Goal: Task Accomplishment & Management: Complete application form

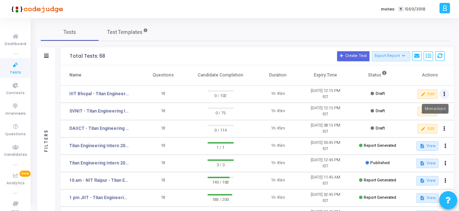
click at [446, 94] on button at bounding box center [445, 94] width 10 height 10
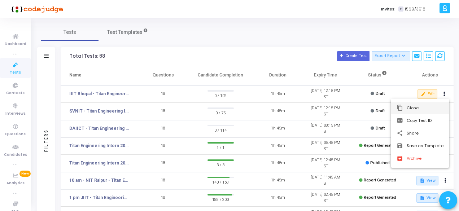
click at [415, 111] on button "content_copy Clone" at bounding box center [420, 108] width 59 height 13
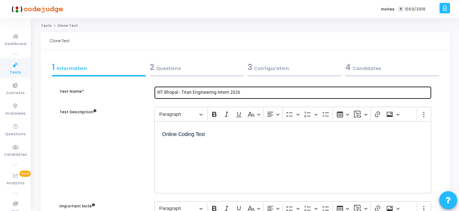
click at [178, 91] on input "IIIT Bhopal - Titan Engineering Intern 2026" at bounding box center [292, 92] width 271 height 5
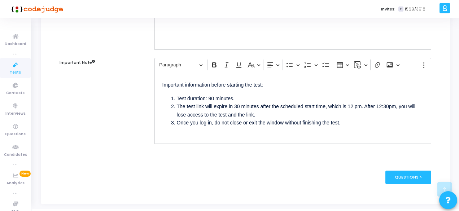
scroll to position [144, 0]
type input "NIT Patna 1 - Titan Engineering Intern 2026"
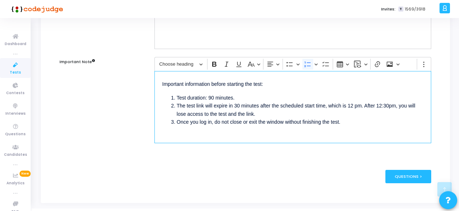
click at [352, 105] on li "The test link will expire in 30 minutes after the scheduled start time, which i…" at bounding box center [300, 110] width 247 height 16
click at [382, 104] on li "The test link will expire in 30 minutes after the scheduled start time, which i…" at bounding box center [300, 110] width 247 height 16
click at [394, 174] on div "Questions >" at bounding box center [409, 176] width 46 height 13
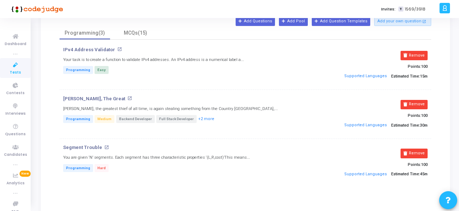
scroll to position [72, 0]
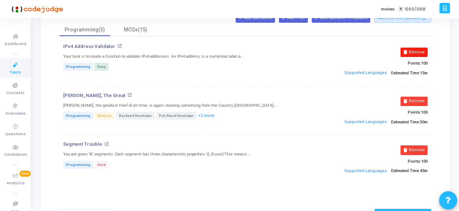
click at [411, 55] on button "Remove" at bounding box center [414, 52] width 27 height 9
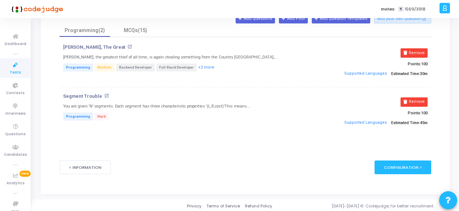
click at [411, 55] on button "Remove" at bounding box center [414, 52] width 27 height 9
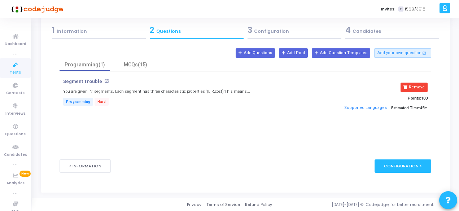
scroll to position [37, 0]
click at [418, 87] on button "Remove" at bounding box center [414, 87] width 27 height 9
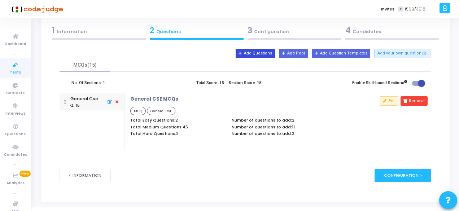
click at [275, 57] on button "Add Questions" at bounding box center [255, 53] width 39 height 9
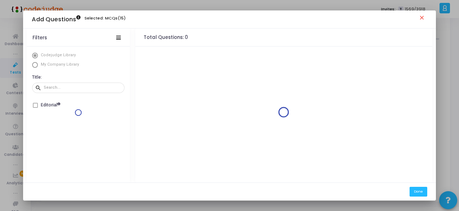
scroll to position [0, 0]
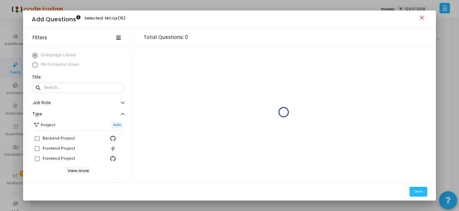
click at [33, 67] on span "Select Library" at bounding box center [35, 65] width 6 height 6
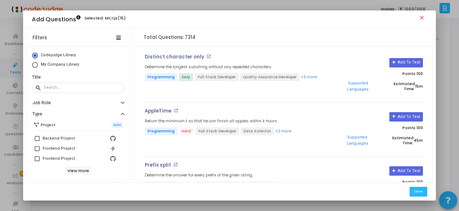
click at [35, 65] on span "Select Library" at bounding box center [35, 65] width 6 height 6
click at [35, 65] on input "My Company Library" at bounding box center [35, 65] width 6 height 6
radio input "true"
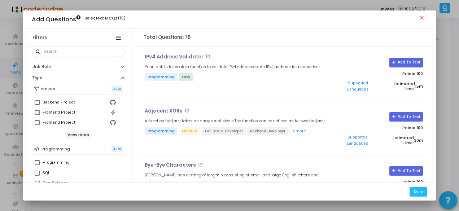
scroll to position [72, 0]
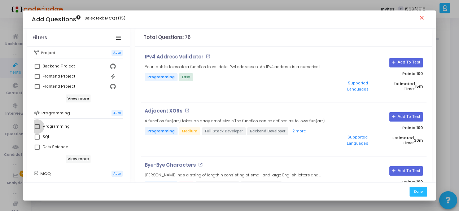
click at [35, 124] on span at bounding box center [37, 126] width 5 height 5
click at [37, 129] on input "Programming" at bounding box center [37, 129] width 0 height 0
checkbox input "true"
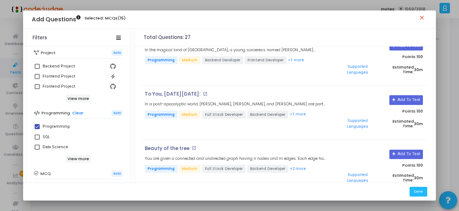
scroll to position [217, 0]
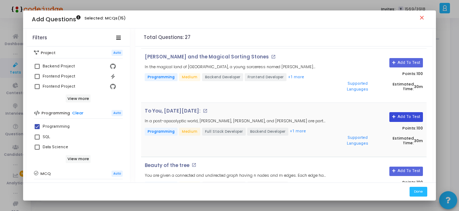
click at [398, 112] on button "Add To Test" at bounding box center [407, 116] width 34 height 9
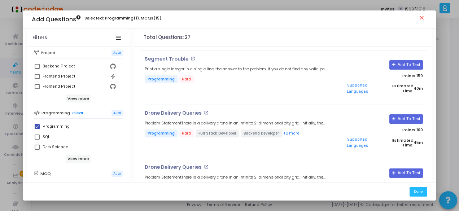
scroll to position [1048, 0]
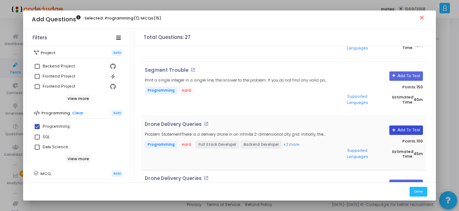
click at [397, 126] on button "Add To Test" at bounding box center [407, 130] width 34 height 9
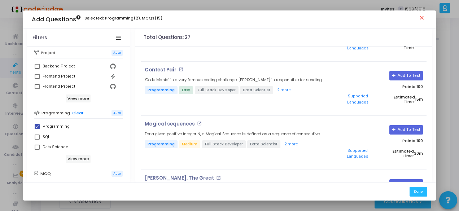
scroll to position [671, 0]
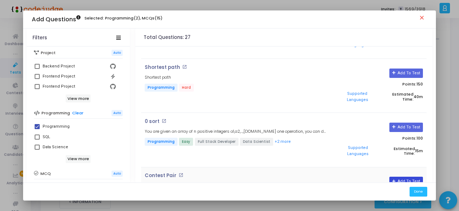
click at [392, 177] on button "Add To Test" at bounding box center [407, 181] width 34 height 9
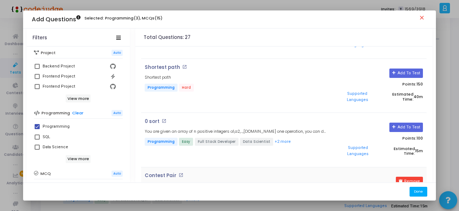
click at [419, 194] on button "Done" at bounding box center [419, 192] width 18 height 10
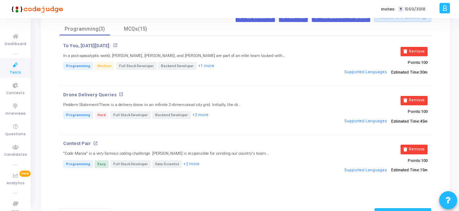
scroll to position [37, 0]
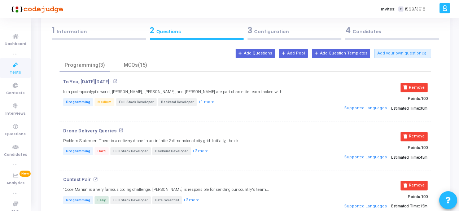
click at [269, 31] on div "3 Configuration" at bounding box center [295, 31] width 94 height 12
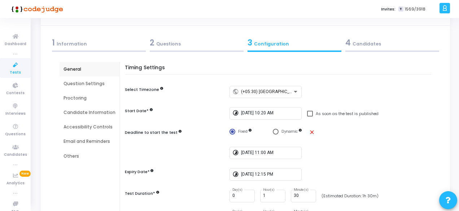
scroll to position [36, 0]
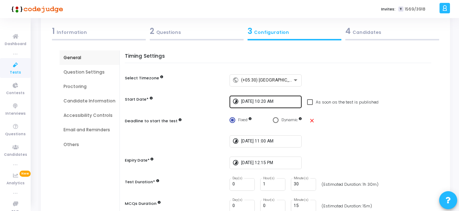
click at [257, 104] on input "[DATE] 10:20 AM" at bounding box center [270, 101] width 58 height 5
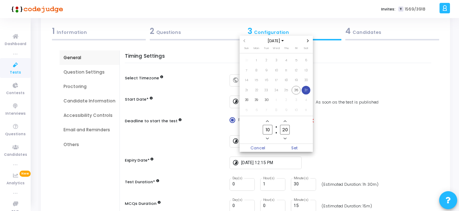
click at [307, 89] on span "27" at bounding box center [306, 90] width 9 height 9
click at [271, 129] on input "10" at bounding box center [267, 130] width 9 height 10
type input "1"
click at [287, 130] on input "20" at bounding box center [284, 130] width 9 height 10
click at [270, 131] on input "15" at bounding box center [267, 130] width 9 height 10
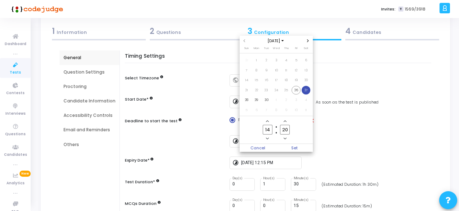
type input "14"
click at [288, 129] on input "20" at bounding box center [284, 130] width 9 height 10
type input "2"
type input "50"
click at [302, 149] on span "Set" at bounding box center [295, 148] width 37 height 8
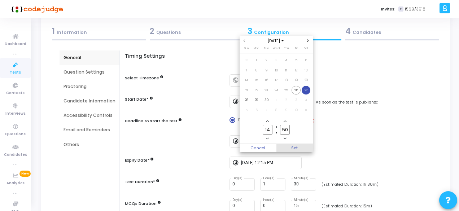
type input "[DATE] 2:50 PM"
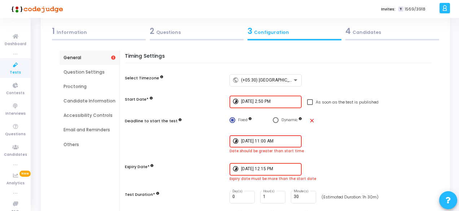
scroll to position [72, 0]
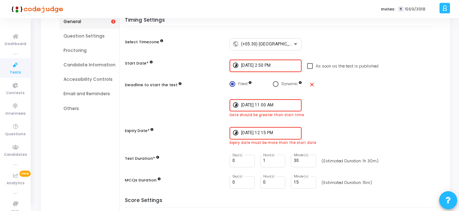
click at [267, 105] on input "[DATE] 11:00 AM" at bounding box center [270, 105] width 58 height 5
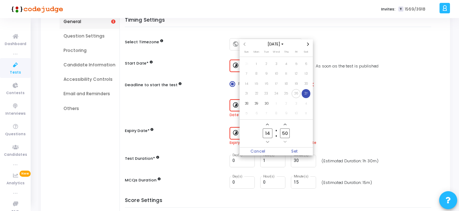
scroll to position [0, 0]
click at [271, 137] on input "14" at bounding box center [267, 134] width 9 height 10
type input "1"
type input "15"
click at [306, 94] on span "27" at bounding box center [306, 93] width 9 height 9
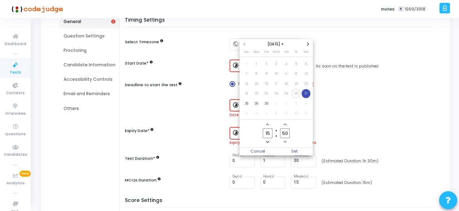
click at [289, 134] on input "50" at bounding box center [284, 134] width 9 height 10
type input "5"
type input "30"
click at [299, 151] on span "Set" at bounding box center [295, 152] width 37 height 8
type input "[DATE] 3:30 PM"
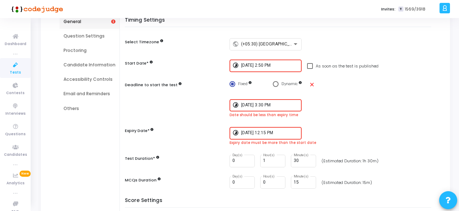
scroll to position [108, 0]
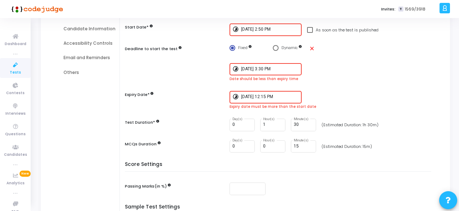
click at [276, 96] on input "[DATE] 12:15 PM" at bounding box center [270, 97] width 58 height 5
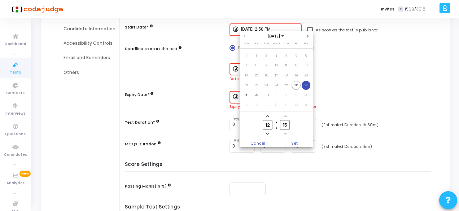
scroll to position [0, 0]
click at [309, 88] on span "27" at bounding box center [306, 85] width 9 height 9
click at [269, 125] on input "12" at bounding box center [267, 125] width 9 height 10
type input "1"
type input "16"
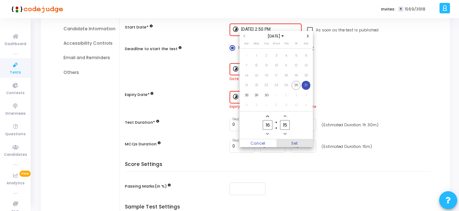
click at [307, 140] on span "Set" at bounding box center [295, 143] width 37 height 8
type input "[DATE] 4:15 PM"
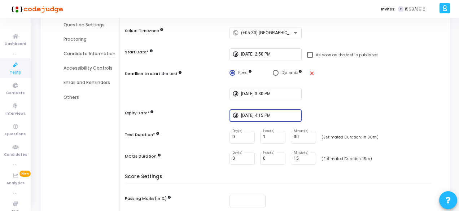
scroll to position [72, 0]
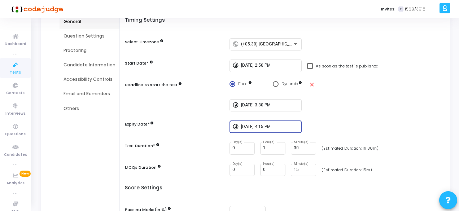
click at [269, 127] on input "[DATE] 4:15 PM" at bounding box center [270, 127] width 58 height 5
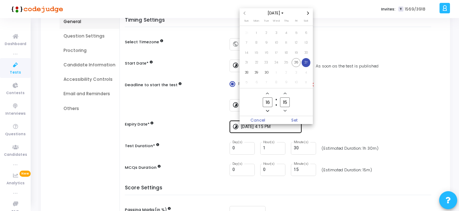
scroll to position [0, 0]
click at [269, 104] on input "16" at bounding box center [267, 103] width 9 height 10
click at [285, 103] on input "15" at bounding box center [284, 103] width 9 height 10
type input "45"
click at [290, 121] on span "Set" at bounding box center [295, 120] width 37 height 8
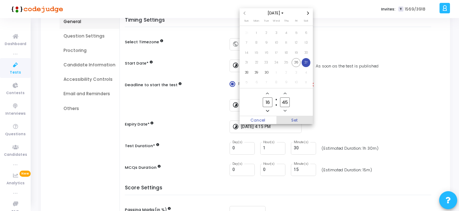
type input "[DATE] 4:45 PM"
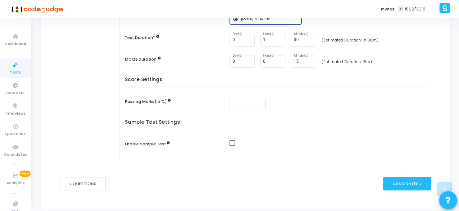
scroll to position [198, 0]
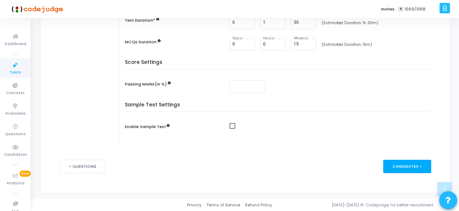
click at [402, 163] on div "Candidates >" at bounding box center [408, 166] width 48 height 13
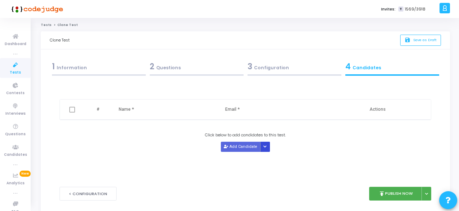
scroll to position [0, 0]
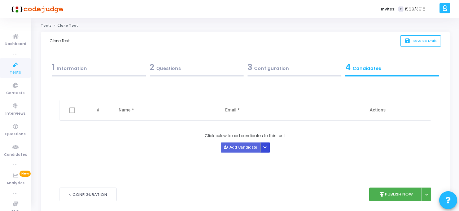
click at [266, 148] on button "Button group with nested dropdown" at bounding box center [265, 148] width 10 height 10
click at [274, 161] on button "Upload Candidate List" at bounding box center [286, 161] width 55 height 10
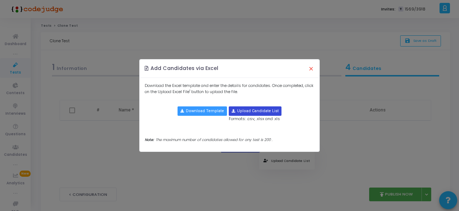
click at [248, 111] on input "file" at bounding box center [255, 111] width 52 height 9
type input "C:\fakepath\Slot sheet NITP .xlsx"
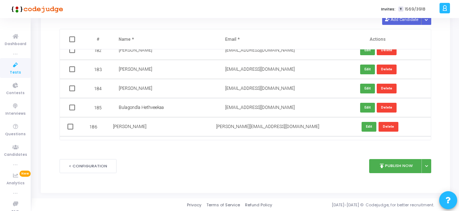
scroll to position [3738, 0]
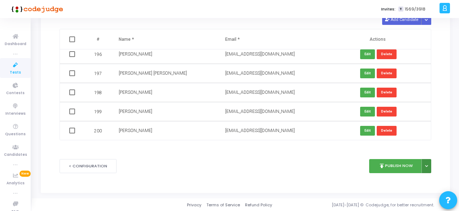
click at [426, 166] on icon at bounding box center [427, 167] width 3 height 4
click at [407, 180] on button "Publish Later" at bounding box center [404, 183] width 56 height 12
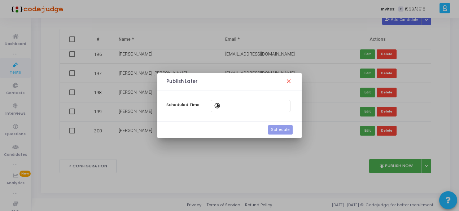
scroll to position [0, 0]
click at [213, 104] on div "timelapse" at bounding box center [251, 105] width 80 height 13
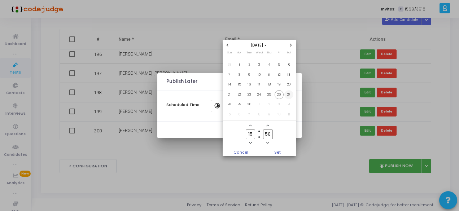
click at [290, 96] on span "27" at bounding box center [289, 94] width 9 height 9
click at [255, 135] on input "15" at bounding box center [250, 135] width 9 height 10
type input "14"
click at [281, 156] on span "Set" at bounding box center [277, 152] width 37 height 8
type input "[DATE] 2:50 PM"
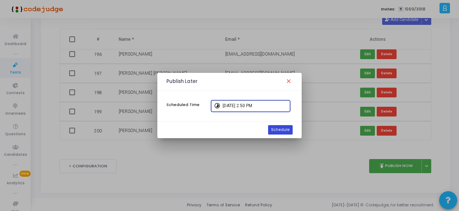
click at [277, 129] on button "Schedule" at bounding box center [280, 129] width 25 height 9
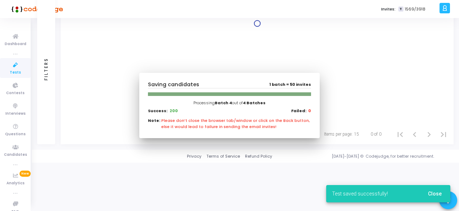
scroll to position [23, 0]
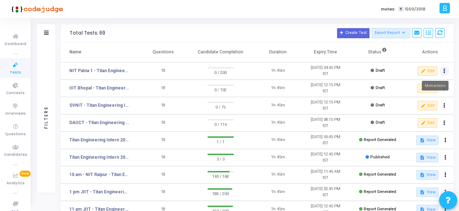
click at [446, 72] on button at bounding box center [445, 71] width 10 height 10
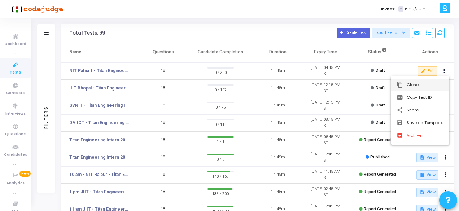
click at [418, 82] on button "content_copy Clone" at bounding box center [420, 85] width 59 height 13
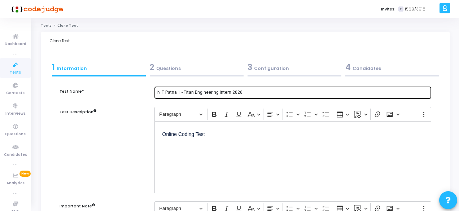
click at [180, 93] on input "NIT Patna 1 - Titan Engineering Intern 2026" at bounding box center [292, 92] width 271 height 5
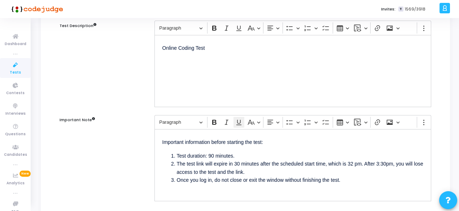
scroll to position [108, 0]
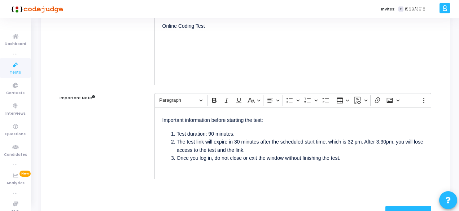
type input "NIT Patna 2 - Titan Engineering Intern 2026"
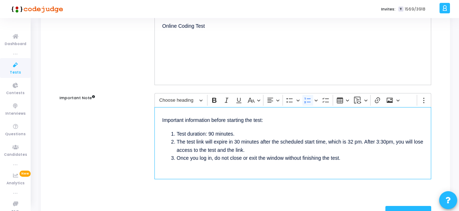
click at [354, 141] on li "The test link will expire in 30 minutes after the scheduled start time, which i…" at bounding box center [300, 146] width 247 height 16
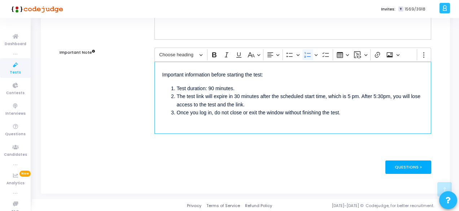
click at [403, 167] on div "Questions >" at bounding box center [409, 167] width 46 height 13
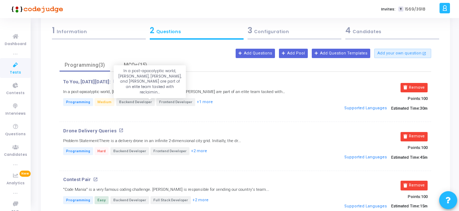
scroll to position [72, 0]
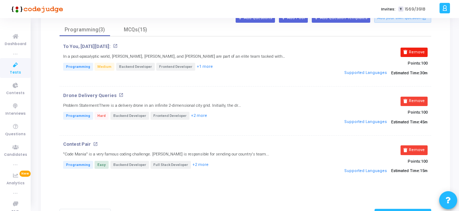
click at [419, 51] on button "Remove" at bounding box center [414, 52] width 27 height 9
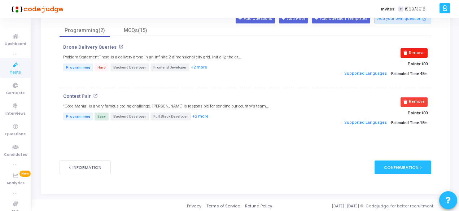
click at [419, 54] on button "Remove" at bounding box center [414, 52] width 27 height 9
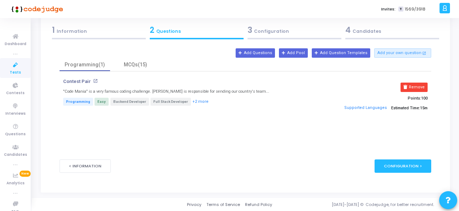
scroll to position [37, 0]
click at [422, 86] on button "Remove" at bounding box center [414, 87] width 27 height 9
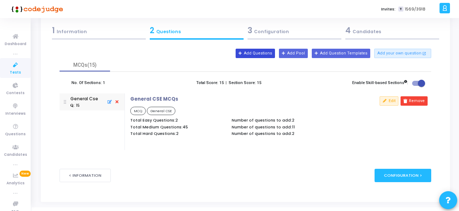
click at [263, 53] on button "Add Questions" at bounding box center [255, 53] width 39 height 9
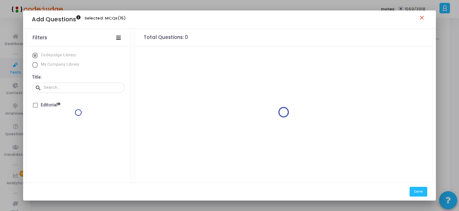
scroll to position [0, 0]
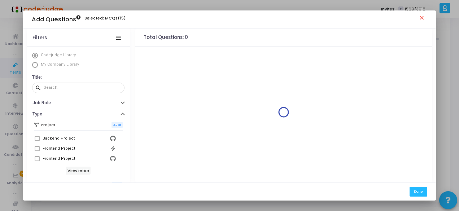
click at [33, 66] on span "Select Library" at bounding box center [35, 65] width 6 height 6
click at [33, 66] on input "My Company Library" at bounding box center [35, 65] width 6 height 6
radio input "true"
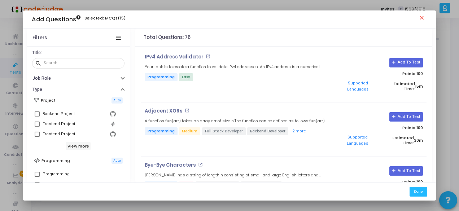
scroll to position [72, 0]
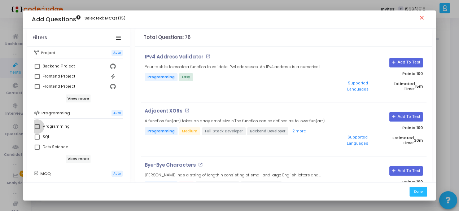
click at [35, 126] on span at bounding box center [37, 126] width 5 height 5
click at [37, 129] on input "Programming" at bounding box center [37, 129] width 0 height 0
checkbox input "true"
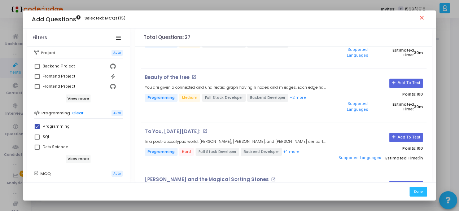
scroll to position [289, 0]
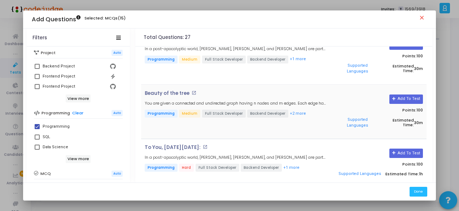
click at [416, 91] on div "Add To Test Points: 100 Supported Languages Estimated Time: 30m" at bounding box center [379, 112] width 95 height 43
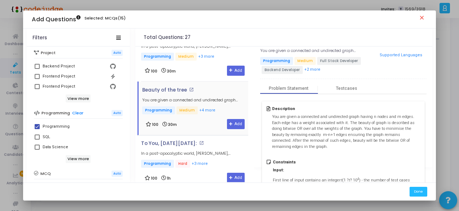
scroll to position [0, 0]
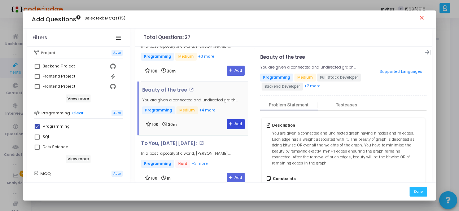
click at [229, 124] on icon at bounding box center [231, 124] width 4 height 4
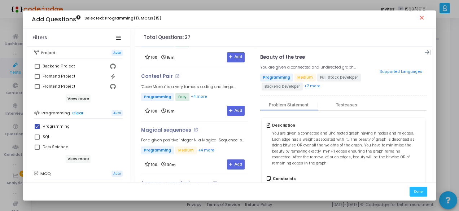
scroll to position [777, 0]
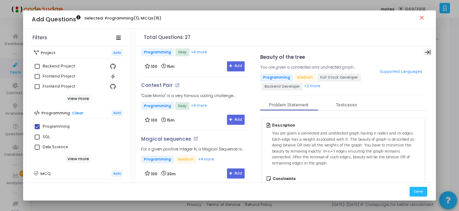
click at [430, 53] on div at bounding box center [428, 52] width 8 height 8
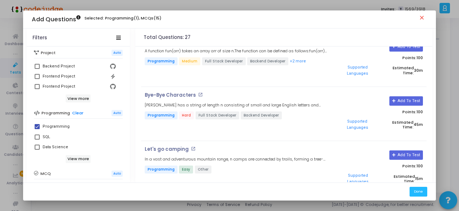
scroll to position [54, 0]
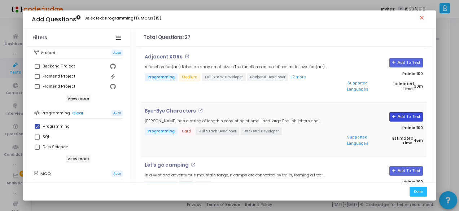
click at [396, 115] on icon at bounding box center [395, 117] width 4 height 4
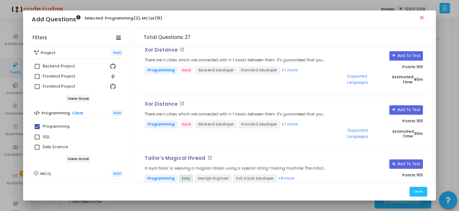
scroll to position [1249, 0]
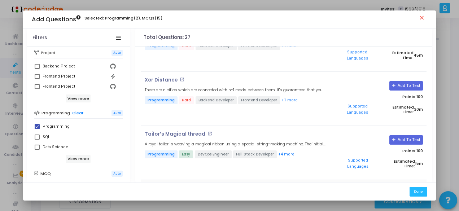
click at [402, 190] on button "Add To Test" at bounding box center [407, 194] width 34 height 9
click at [420, 191] on button "Done" at bounding box center [419, 192] width 18 height 10
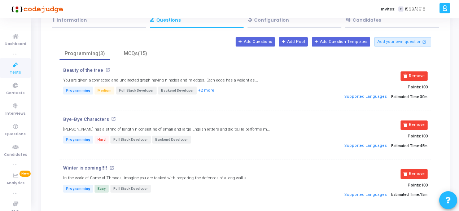
scroll to position [37, 0]
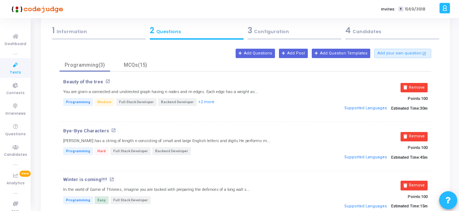
click at [288, 28] on div "3 Configuration" at bounding box center [295, 31] width 94 height 12
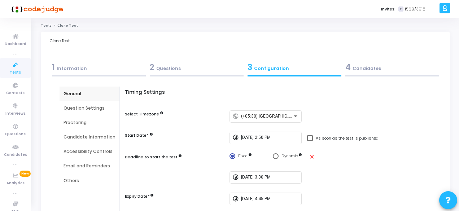
scroll to position [36, 0]
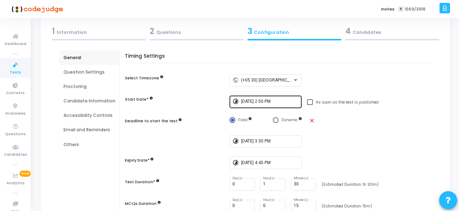
click at [254, 101] on input "[DATE] 2:50 PM" at bounding box center [270, 101] width 58 height 5
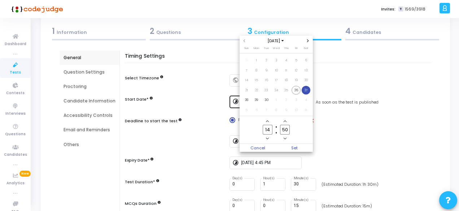
scroll to position [0, 0]
click at [270, 128] on input "14" at bounding box center [267, 130] width 9 height 10
type input "16"
click at [295, 147] on span "Set" at bounding box center [295, 148] width 37 height 8
type input "[DATE] 4:50 PM"
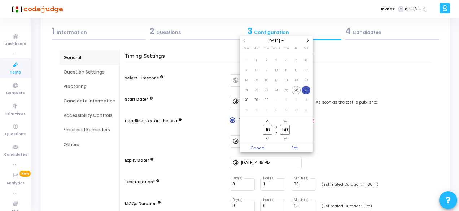
scroll to position [36, 0]
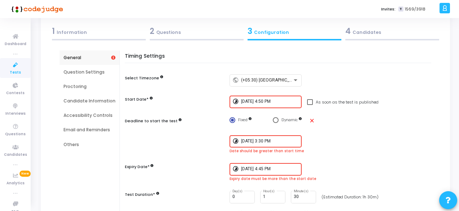
click at [271, 143] on input "[DATE] 3:30 PM" at bounding box center [270, 141] width 58 height 5
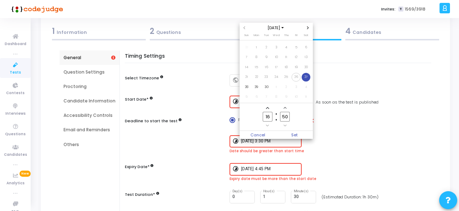
scroll to position [0, 0]
click at [271, 118] on input "16" at bounding box center [267, 117] width 9 height 10
type input "17"
click at [288, 117] on input "50" at bounding box center [284, 117] width 9 height 10
type input "5"
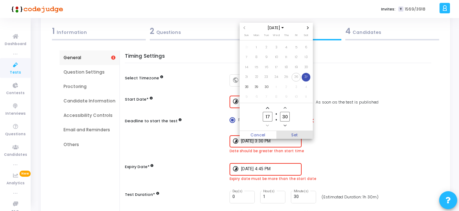
type input "30"
click at [303, 137] on span "Set" at bounding box center [295, 135] width 37 height 8
type input "[DATE] 5:30 PM"
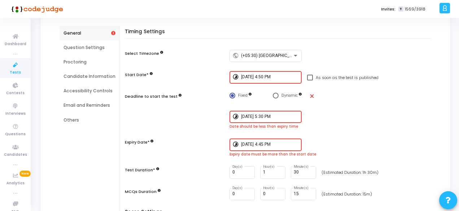
scroll to position [72, 0]
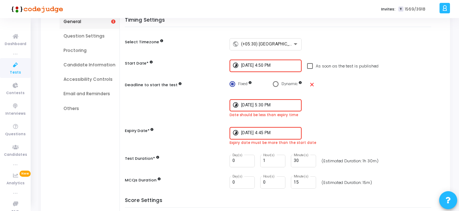
click at [259, 135] on input "[DATE] 4:45 PM" at bounding box center [270, 133] width 58 height 5
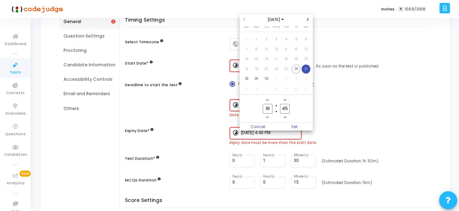
click at [270, 109] on input "16" at bounding box center [267, 109] width 9 height 10
type input "18"
click at [292, 124] on span "Set" at bounding box center [295, 127] width 37 height 8
type input "[DATE] 6:45 PM"
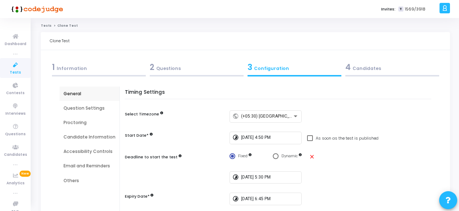
click at [364, 71] on div "4 Candidates" at bounding box center [393, 67] width 94 height 12
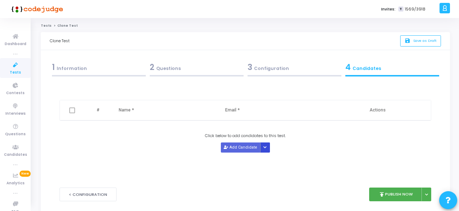
click at [264, 146] on icon "Button group with nested dropdown" at bounding box center [265, 148] width 3 height 4
click at [270, 160] on button "Upload Candidate List" at bounding box center [286, 161] width 55 height 10
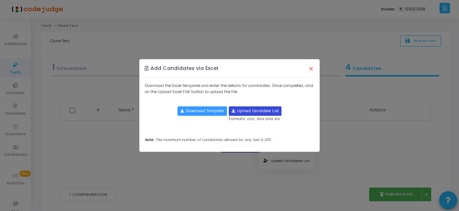
click at [252, 113] on input "file" at bounding box center [255, 111] width 52 height 9
type input "C:\fakepath\NITP 2.xlsx"
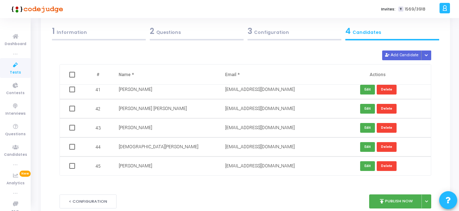
scroll to position [72, 0]
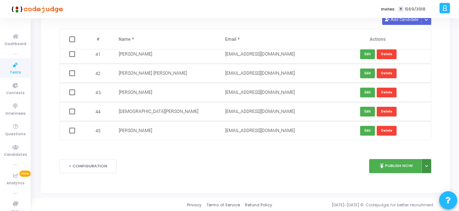
click at [429, 163] on button at bounding box center [427, 166] width 10 height 14
click at [404, 184] on button "Publish Later" at bounding box center [404, 183] width 56 height 12
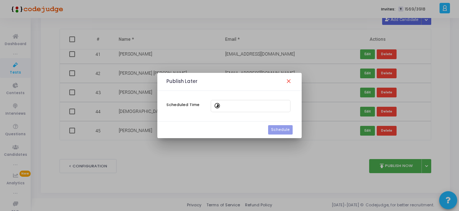
scroll to position [0, 0]
click at [218, 107] on mat-icon "timelapse" at bounding box center [218, 106] width 9 height 9
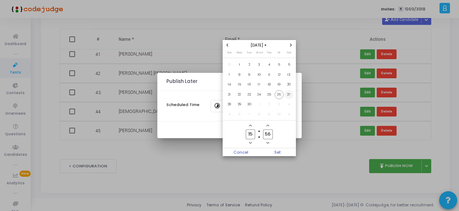
click at [290, 95] on span "27" at bounding box center [289, 94] width 9 height 9
click at [253, 134] on input "15" at bounding box center [250, 135] width 9 height 10
type input "16"
drag, startPoint x: 271, startPoint y: 132, endPoint x: 278, endPoint y: 148, distance: 17.1
click at [272, 135] on input "56" at bounding box center [267, 135] width 9 height 10
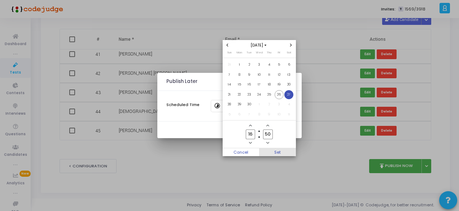
type input "50"
click at [282, 151] on span "Set" at bounding box center [277, 152] width 37 height 8
type input "[DATE] 4:50 PM"
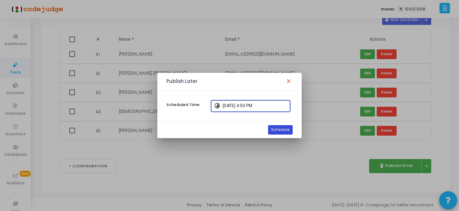
click at [280, 130] on button "Schedule" at bounding box center [280, 129] width 25 height 9
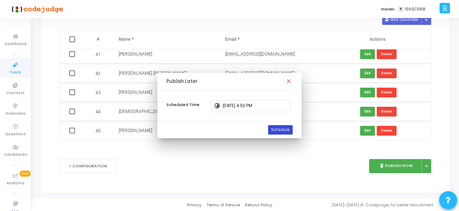
scroll to position [72, 0]
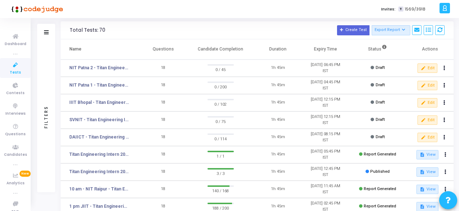
scroll to position [36, 0]
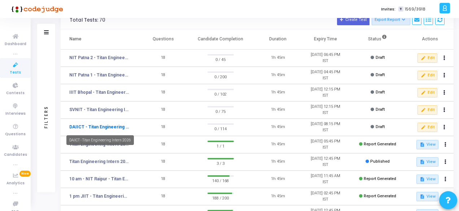
click at [94, 128] on link "DAIICT - Titan Engineering Intern 2026" at bounding box center [99, 127] width 60 height 7
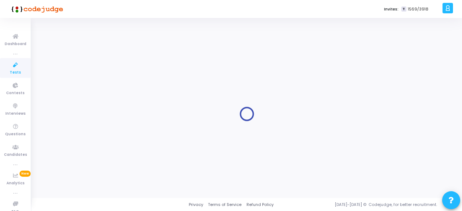
type input "DAIICT - Titan Engineering Intern 2026"
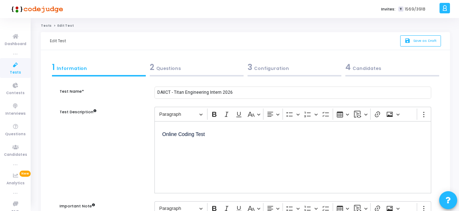
click at [370, 67] on div "4 Candidates" at bounding box center [393, 67] width 94 height 12
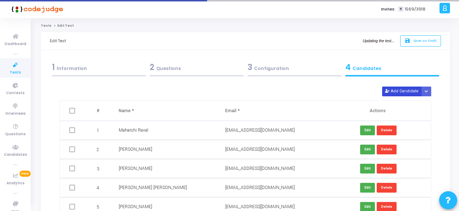
click at [389, 91] on icon at bounding box center [387, 92] width 4 height 4
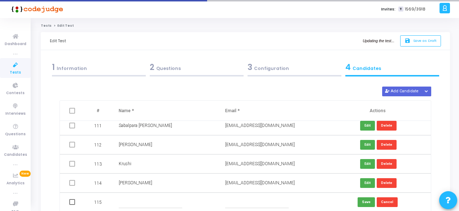
scroll to position [36, 0]
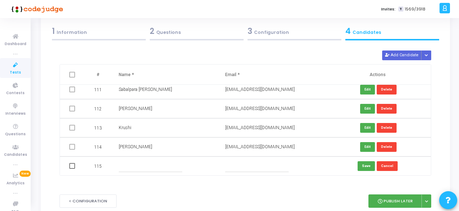
click at [132, 164] on input "text" at bounding box center [151, 166] width 64 height 12
paste input "[PERSON_NAME] [PERSON_NAME]"
type input "[PERSON_NAME] [PERSON_NAME]"
click at [243, 168] on input "text" at bounding box center [257, 166] width 64 height 12
paste input "[EMAIL_ADDRESS][DOMAIN_NAME]"
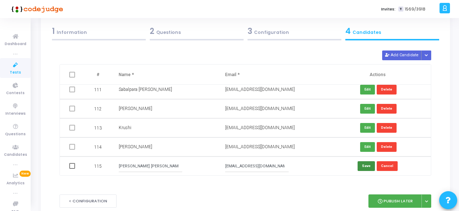
type input "[EMAIL_ADDRESS][DOMAIN_NAME]"
click at [364, 167] on button "Save" at bounding box center [366, 166] width 17 height 10
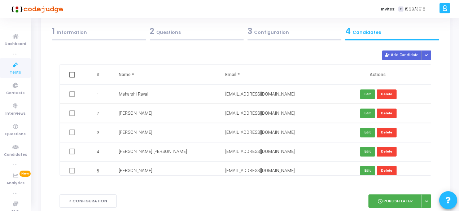
scroll to position [0, 0]
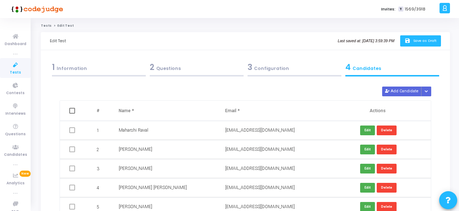
click at [410, 44] on icon "save" at bounding box center [409, 41] width 8 height 6
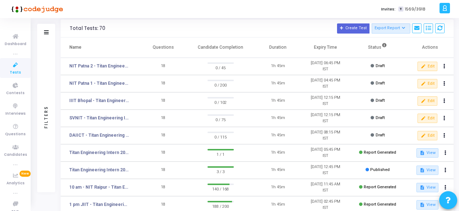
scroll to position [36, 0]
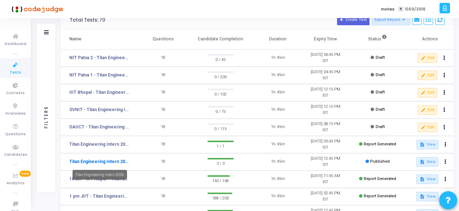
click at [119, 160] on link "Titan Engineering Intern 2026" at bounding box center [99, 162] width 60 height 7
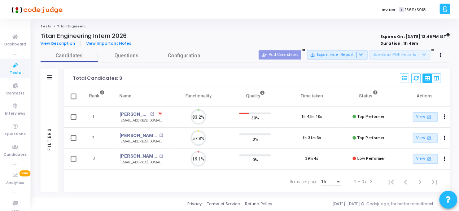
scroll to position [15, 18]
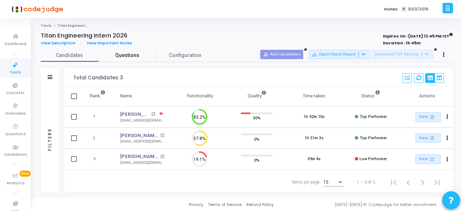
click at [133, 55] on span "Questions" at bounding box center [128, 56] width 58 height 8
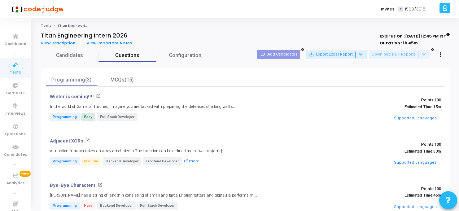
scroll to position [36, 0]
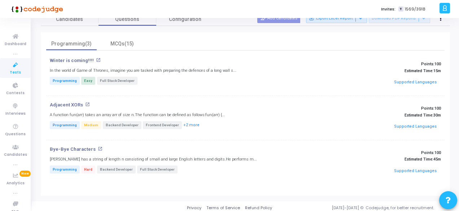
scroll to position [23, 0]
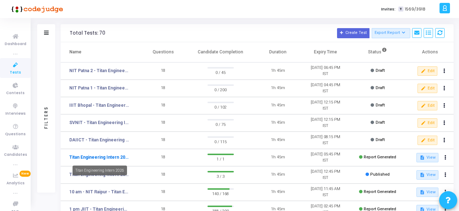
click at [108, 158] on link "Titan Engineering Intern 2026" at bounding box center [99, 157] width 60 height 7
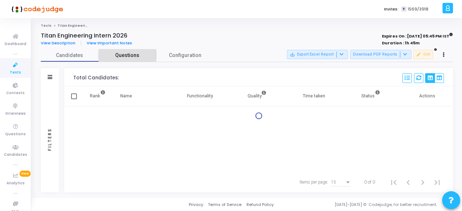
click at [124, 54] on span "Questions" at bounding box center [128, 56] width 58 height 8
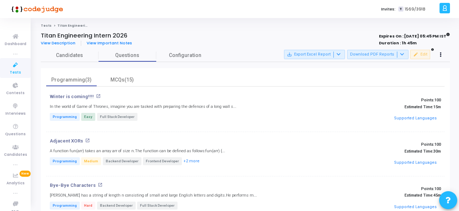
click at [13, 70] on span "Tests" at bounding box center [15, 73] width 11 height 6
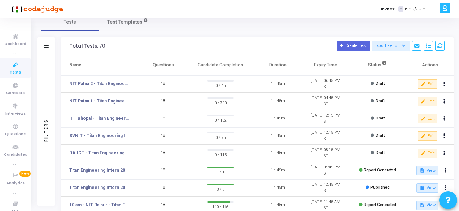
scroll to position [36, 0]
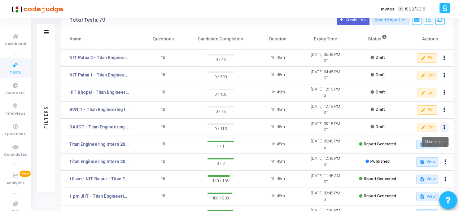
click at [446, 128] on button at bounding box center [445, 127] width 10 height 10
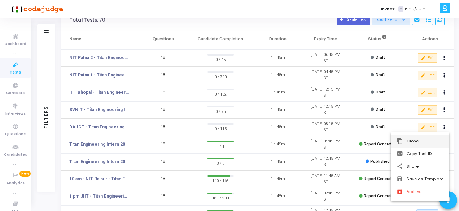
click at [416, 143] on button "content_copy Clone" at bounding box center [420, 141] width 59 height 13
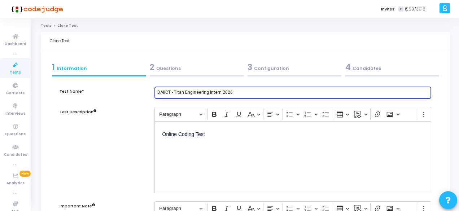
click at [170, 94] on input "DAIICT - Titan Engineering Intern 2026" at bounding box center [292, 92] width 271 height 5
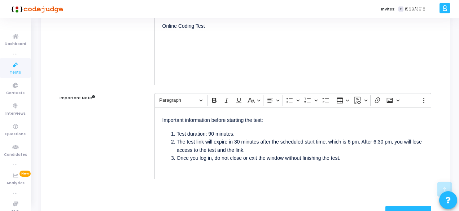
scroll to position [144, 0]
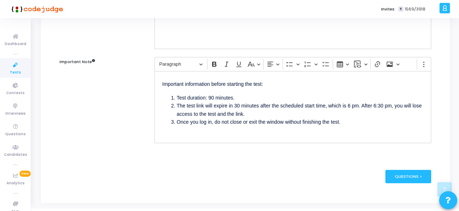
type input "Off campus - Titan Engineering Intern 2026"
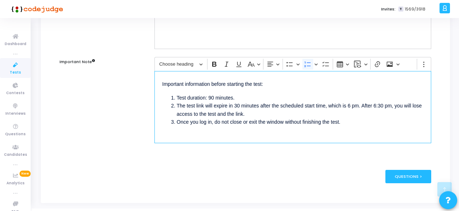
click at [351, 103] on li "The test link will expire in 30 minutes after the scheduled start time, which i…" at bounding box center [300, 110] width 247 height 16
click at [376, 105] on li "The test link will expire in 30 minutes after the scheduled start time, which i…" at bounding box center [300, 110] width 247 height 16
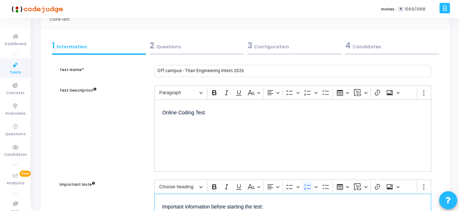
scroll to position [0, 0]
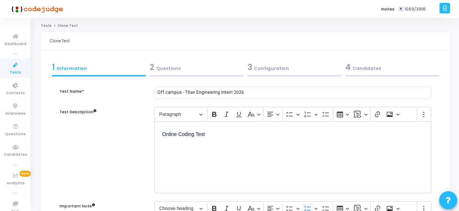
click at [170, 64] on div "2 Questions" at bounding box center [197, 67] width 94 height 12
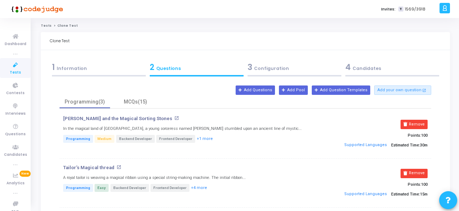
click at [263, 71] on div "3 Configuration" at bounding box center [295, 67] width 94 height 12
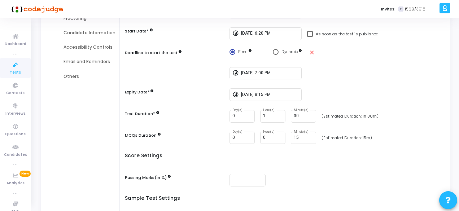
scroll to position [108, 0]
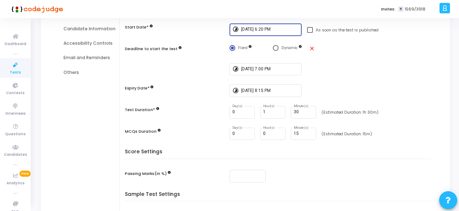
click at [260, 30] on input "[DATE] 6:20 PM" at bounding box center [270, 29] width 58 height 5
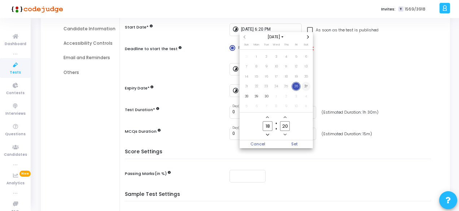
click at [304, 87] on span "27" at bounding box center [306, 86] width 9 height 9
click at [271, 125] on input "18" at bounding box center [267, 126] width 9 height 10
type input "13"
click at [288, 123] on input "20" at bounding box center [284, 126] width 9 height 10
type input "2"
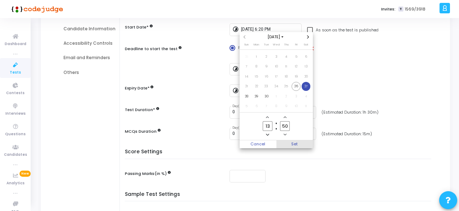
type input "50"
click at [302, 141] on span "Set" at bounding box center [295, 145] width 37 height 8
type input "[DATE] 1:50 PM"
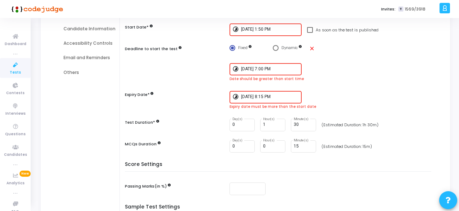
click at [265, 72] on div "[DATE] 7:00 PM" at bounding box center [270, 68] width 58 height 13
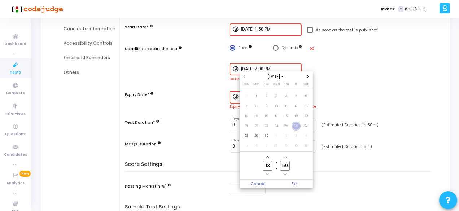
scroll to position [0, 0]
click at [306, 126] on span "27" at bounding box center [306, 126] width 9 height 9
click at [268, 166] on input "13" at bounding box center [267, 166] width 9 height 10
type input "14"
click at [288, 165] on input "50" at bounding box center [284, 166] width 9 height 10
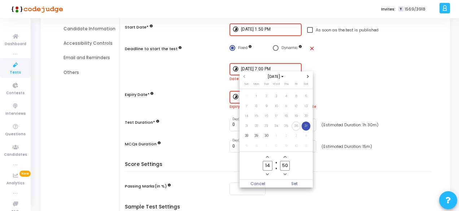
type input "5"
type input "30"
click at [307, 181] on span "Set" at bounding box center [295, 184] width 37 height 8
type input "[DATE] 2:30 PM"
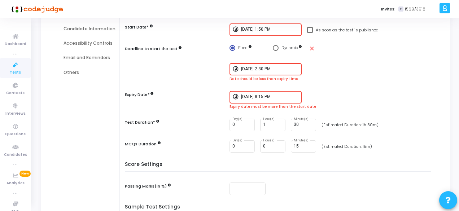
click at [264, 99] on div "[DATE] 8:15 PM" at bounding box center [270, 96] width 58 height 13
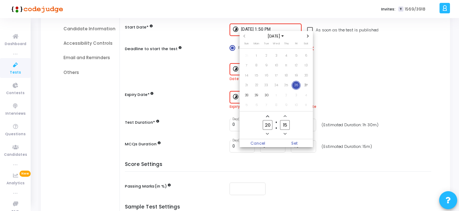
click at [270, 122] on input "20" at bounding box center [267, 125] width 9 height 10
type input "2"
type input "15"
type input "23"
click at [288, 125] on input "23" at bounding box center [284, 125] width 9 height 10
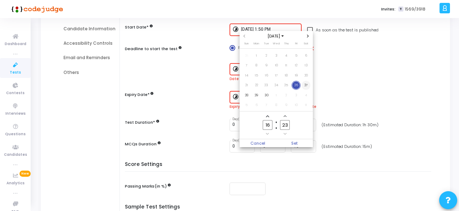
click at [308, 86] on span "27" at bounding box center [306, 85] width 9 height 9
drag, startPoint x: 271, startPoint y: 126, endPoint x: 282, endPoint y: 146, distance: 23.2
click at [271, 126] on input "16" at bounding box center [267, 125] width 9 height 10
type input "15"
click at [289, 125] on input "23" at bounding box center [284, 125] width 9 height 10
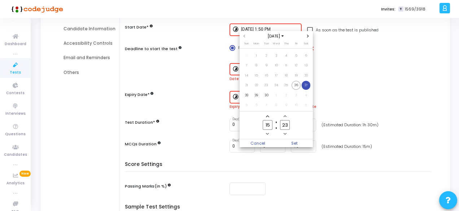
type input "2"
type input "45"
click at [294, 142] on span "Set" at bounding box center [295, 143] width 37 height 8
type input "[DATE] 3:45 PM"
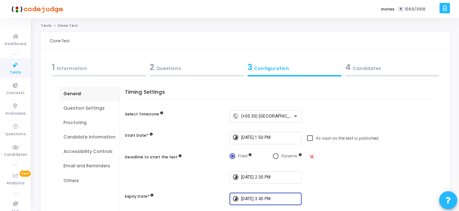
click at [366, 66] on div "4 Candidates" at bounding box center [393, 67] width 94 height 12
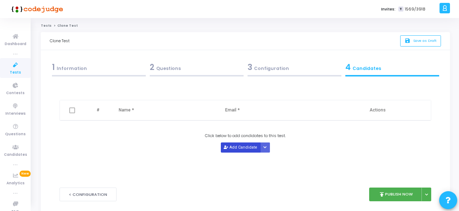
click at [241, 150] on button "Add Candidate" at bounding box center [241, 148] width 40 height 10
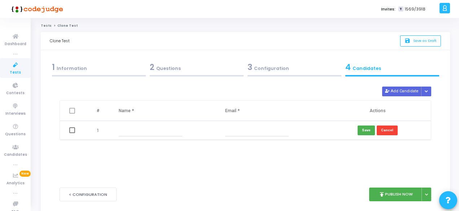
click at [133, 129] on input "text" at bounding box center [151, 131] width 64 height 12
type input "v"
paste input "[PERSON_NAME]"
type input "[PERSON_NAME]"
click at [232, 131] on input "text" at bounding box center [257, 131] width 64 height 12
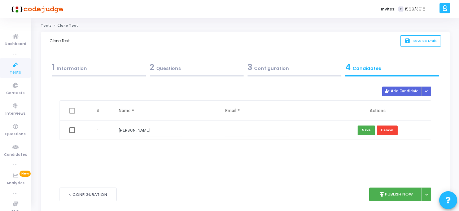
paste input "[EMAIL_ADDRESS][DOMAIN_NAME]"
type input "[EMAIL_ADDRESS][DOMAIN_NAME]"
click at [368, 130] on button "Save" at bounding box center [366, 131] width 17 height 10
click at [396, 94] on button "Add Candidate" at bounding box center [403, 92] width 40 height 10
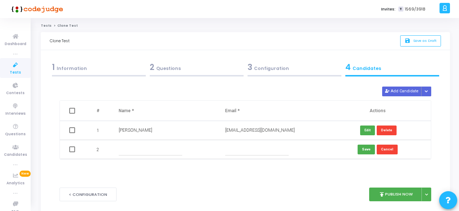
click at [139, 154] on input "text" at bounding box center [151, 150] width 64 height 12
paste input "[PERSON_NAME]"
type input "[PERSON_NAME]"
click at [239, 150] on input "text" at bounding box center [257, 150] width 64 height 12
paste input "[EMAIL_ADDRESS][DOMAIN_NAME]"
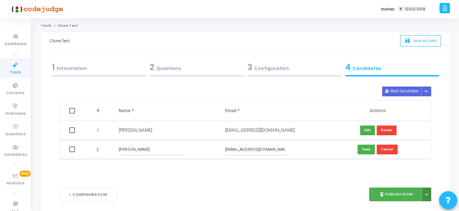
type input "[EMAIL_ADDRESS][DOMAIN_NAME]"
click at [426, 191] on button at bounding box center [427, 195] width 10 height 14
click at [403, 179] on button "Publish Later" at bounding box center [404, 178] width 56 height 12
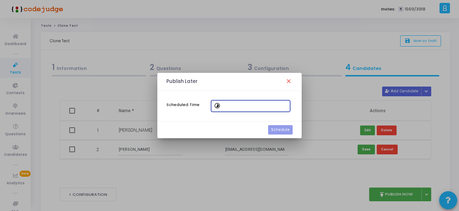
click at [226, 104] on input at bounding box center [255, 106] width 65 height 5
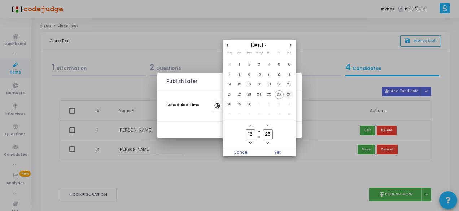
click at [289, 92] on span "27" at bounding box center [289, 94] width 9 height 9
click at [253, 134] on input "16" at bounding box center [250, 135] width 9 height 10
type input "13"
click at [269, 135] on input "25" at bounding box center [267, 135] width 9 height 10
type input "2"
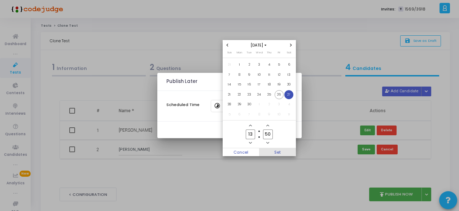
type input "50"
click at [282, 152] on span "Set" at bounding box center [277, 152] width 37 height 8
type input "[DATE] 1:50 PM"
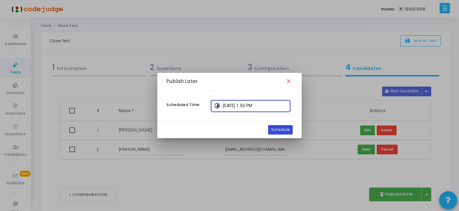
click at [282, 133] on button "Schedule" at bounding box center [280, 129] width 25 height 9
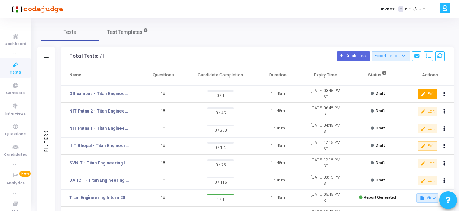
click at [431, 94] on button "edit Edit" at bounding box center [428, 94] width 20 height 9
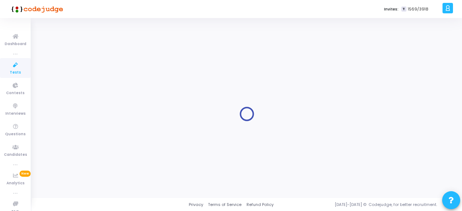
type input "Off campus - Titan Engineering Intern 2026"
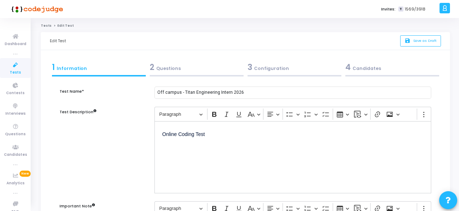
click at [370, 72] on div "4 Candidates" at bounding box center [393, 67] width 94 height 12
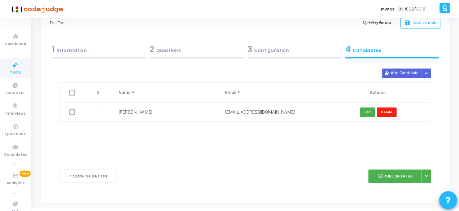
scroll to position [28, 0]
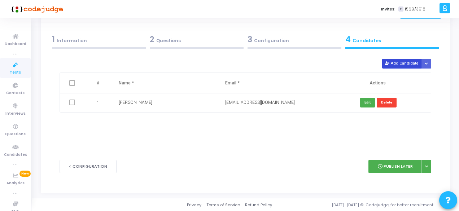
click at [406, 66] on button "Add Candidate" at bounding box center [403, 64] width 40 height 10
click at [144, 122] on input "text" at bounding box center [151, 122] width 64 height 12
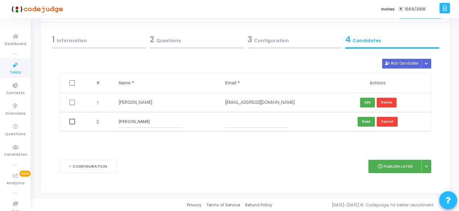
type input "[PERSON_NAME]"
click at [249, 124] on input "text" at bounding box center [257, 122] width 64 height 12
paste input "[PERSON_NAME]"
type input "[PERSON_NAME][EMAIL_ADDRESS][DOMAIN_NAME]"
drag, startPoint x: 275, startPoint y: 120, endPoint x: 222, endPoint y: 120, distance: 52.4
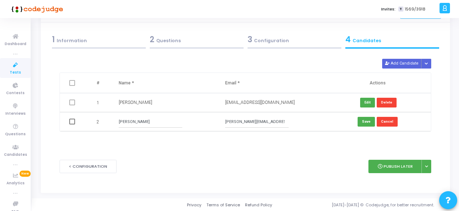
click at [222, 120] on td "[PERSON_NAME][EMAIL_ADDRESS][DOMAIN_NAME]" at bounding box center [271, 121] width 107 height 19
click at [233, 144] on div "Delete Add Candidate Upload Candidate List # Name * Email * Actions 1 [PERSON_N…" at bounding box center [246, 104] width 372 height 90
drag, startPoint x: 272, startPoint y: 124, endPoint x: 226, endPoint y: 124, distance: 46.2
click at [226, 124] on input "[PERSON_NAME][EMAIL_ADDRESS][DOMAIN_NAME]" at bounding box center [257, 122] width 64 height 12
paste input "[EMAIL_ADDRESS][DOMAIN_NAME]"
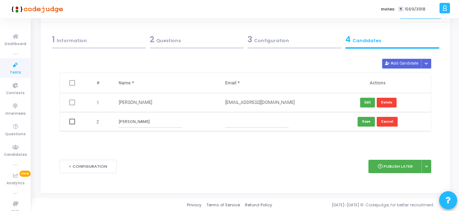
type input "[EMAIL_ADDRESS][DOMAIN_NAME]"
click at [367, 123] on button "Save" at bounding box center [366, 122] width 17 height 10
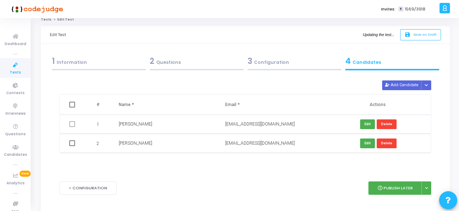
scroll to position [0, 0]
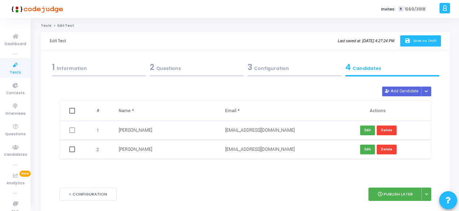
click at [429, 42] on span "Save as Draft" at bounding box center [425, 40] width 23 height 5
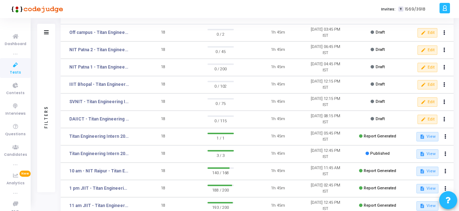
scroll to position [72, 0]
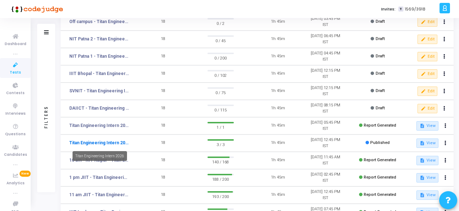
click at [113, 143] on link "Titan Engineering Intern 2026" at bounding box center [99, 143] width 60 height 7
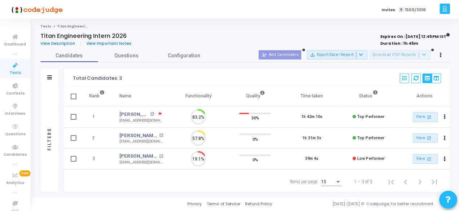
scroll to position [15, 18]
click at [119, 57] on span "Questions" at bounding box center [128, 56] width 58 height 8
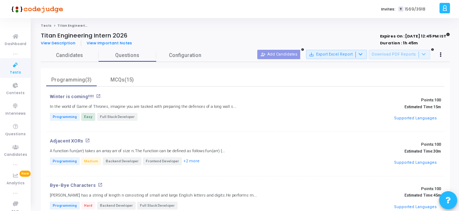
click at [11, 66] on icon at bounding box center [15, 65] width 15 height 9
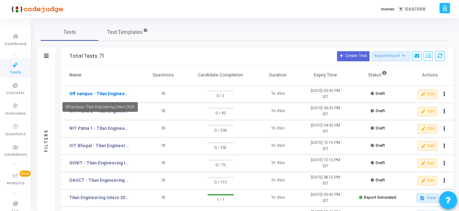
click at [92, 95] on link "Off campus - Titan Engineering Intern 2026" at bounding box center [99, 94] width 60 height 7
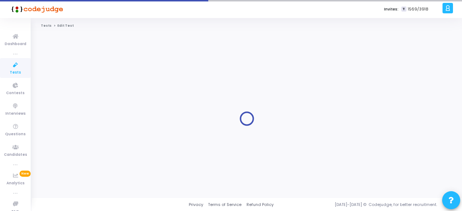
type input "Off campus - Titan Engineering Intern 2026"
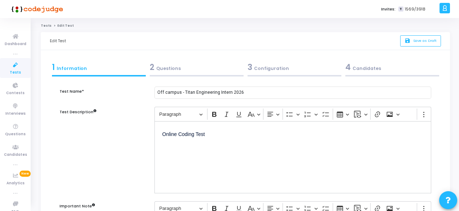
click at [172, 67] on div "2 Questions" at bounding box center [197, 67] width 94 height 12
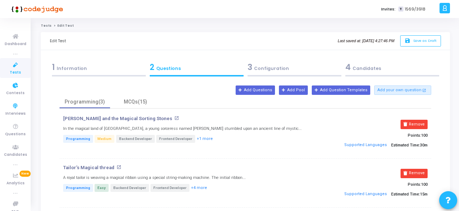
click at [10, 70] on span "Tests" at bounding box center [15, 73] width 11 height 6
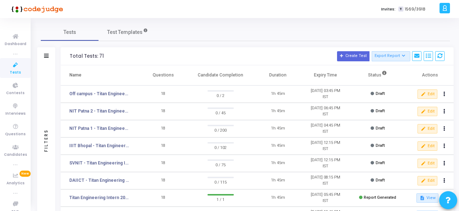
scroll to position [36, 0]
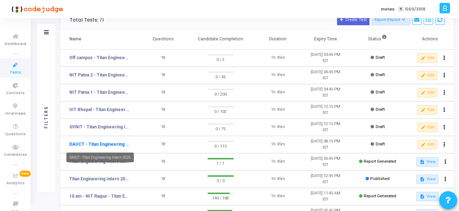
click at [82, 146] on link "DAIICT - Titan Engineering Intern 2026" at bounding box center [99, 144] width 60 height 7
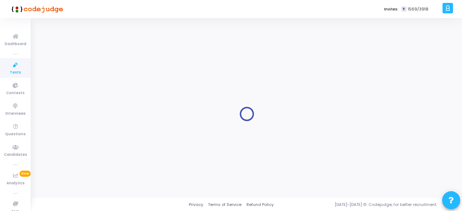
type input "DAIICT - Titan Engineering Intern 2026"
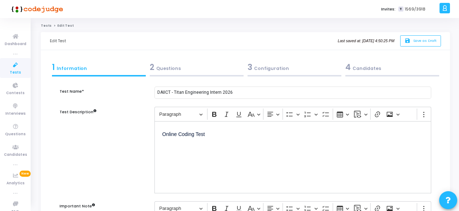
click at [179, 66] on div "2 Questions" at bounding box center [197, 67] width 94 height 12
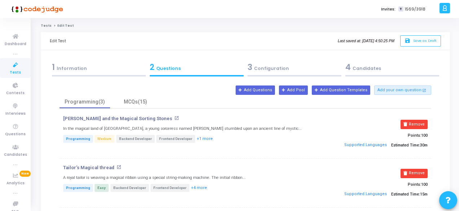
click at [269, 69] on div "3 Configuration" at bounding box center [295, 67] width 94 height 12
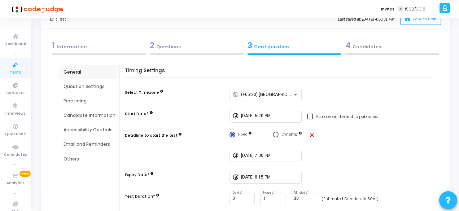
scroll to position [17, 0]
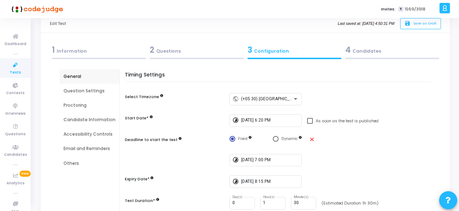
click at [360, 50] on div "4 Candidates" at bounding box center [393, 50] width 94 height 12
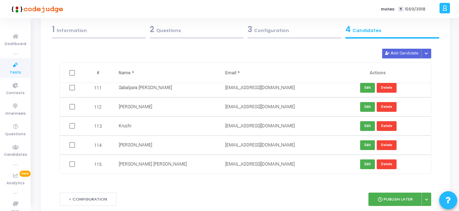
scroll to position [0, 0]
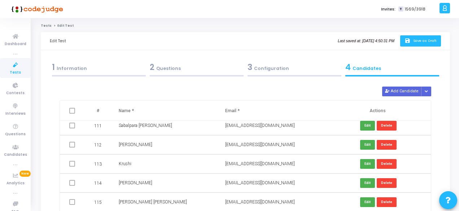
click at [420, 43] on span "Save as Draft" at bounding box center [425, 40] width 23 height 5
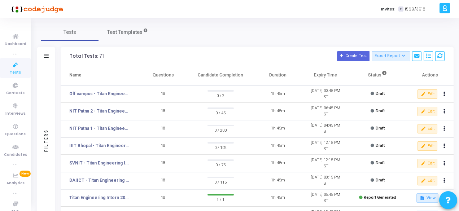
scroll to position [36, 0]
